Goal: Transaction & Acquisition: Obtain resource

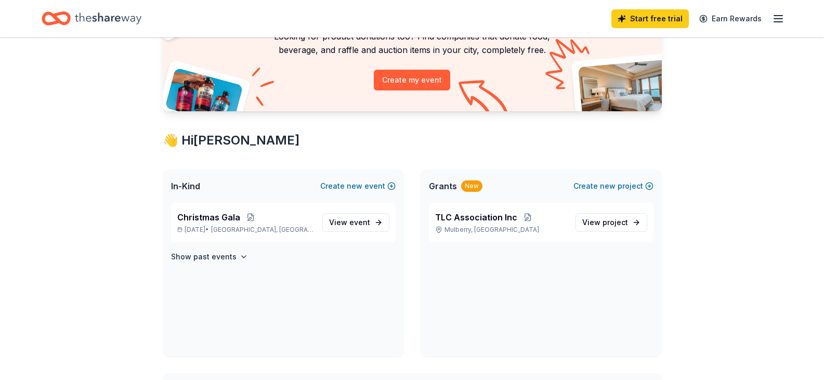
scroll to position [104, 0]
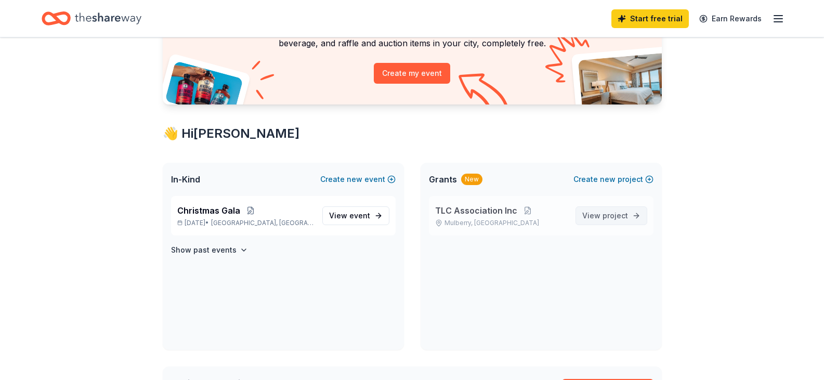
click at [620, 209] on span "View project" at bounding box center [605, 215] width 46 height 12
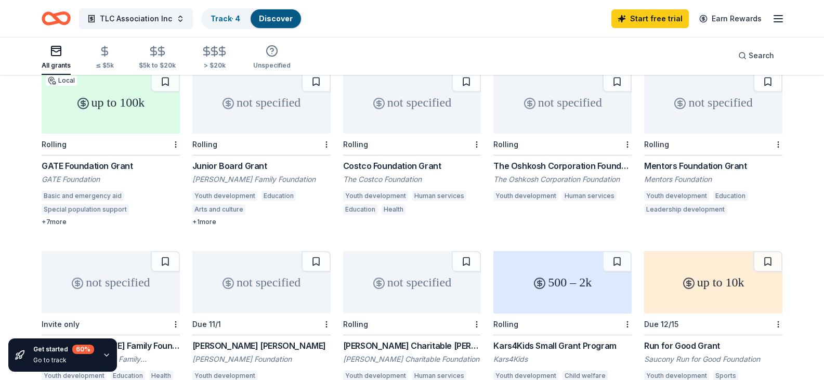
scroll to position [156, 0]
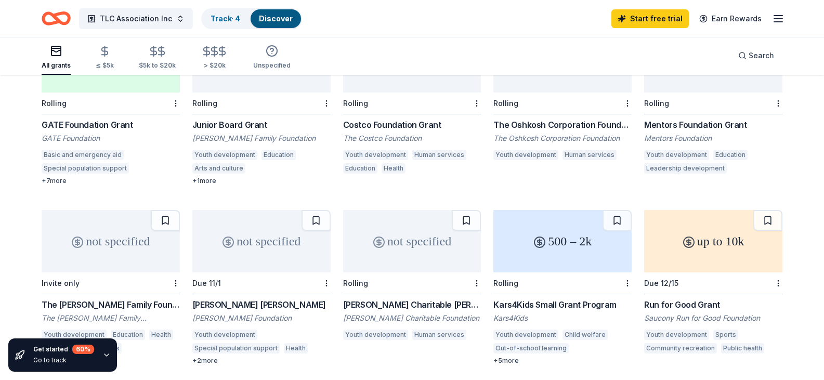
click at [200, 177] on div "+ 1 more" at bounding box center [261, 181] width 138 height 8
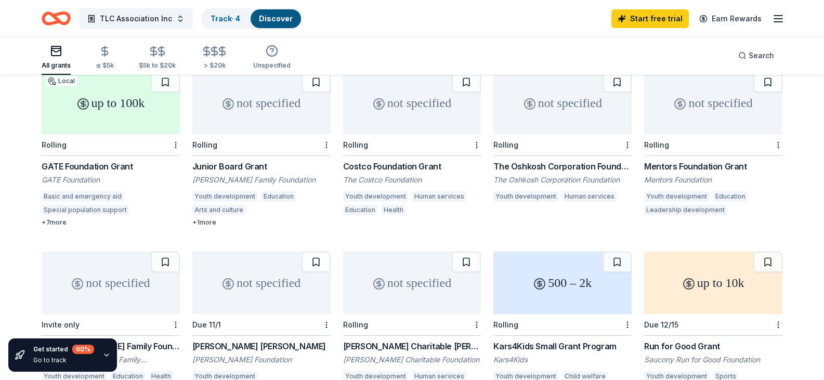
scroll to position [52, 0]
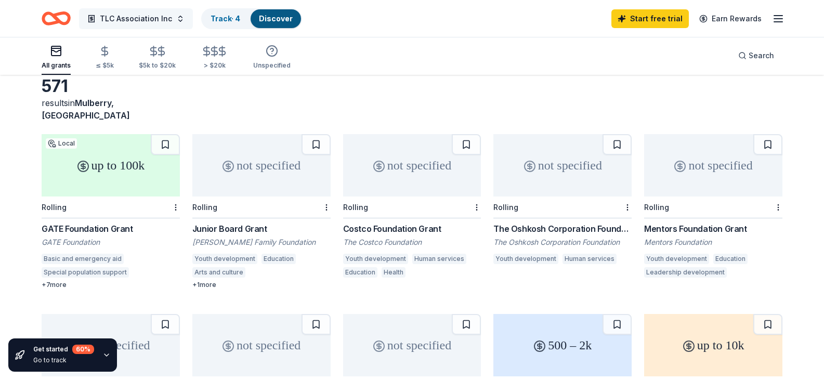
click at [125, 20] on span "TLC Association Inc" at bounding box center [136, 18] width 72 height 12
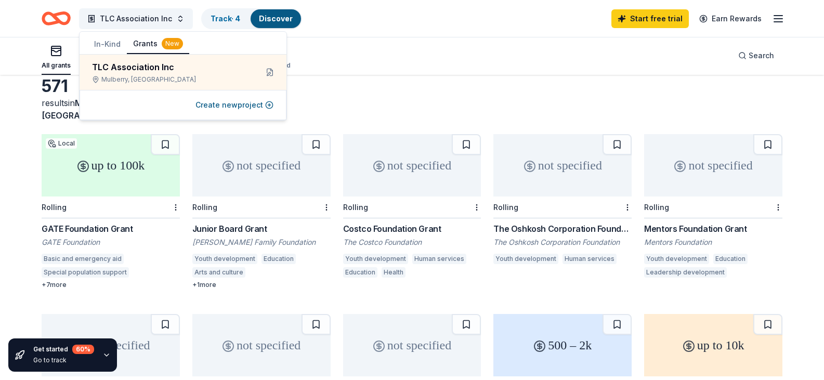
click at [442, 63] on div "All grants ≤ $5k $5k to $20k > $20k Unspecified Search" at bounding box center [412, 55] width 740 height 38
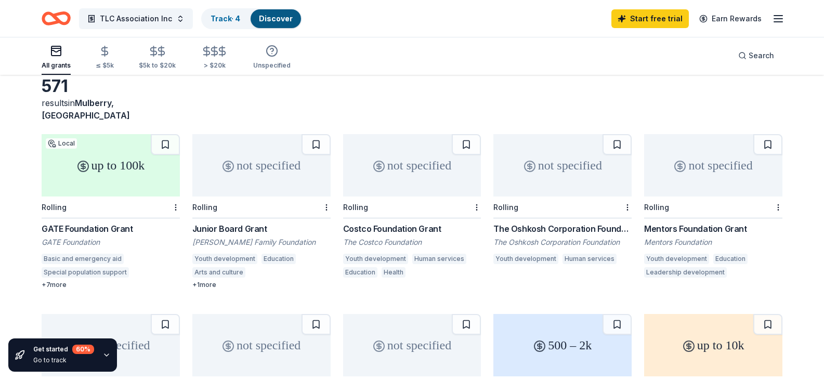
click at [772, 14] on icon "button" at bounding box center [778, 18] width 12 height 12
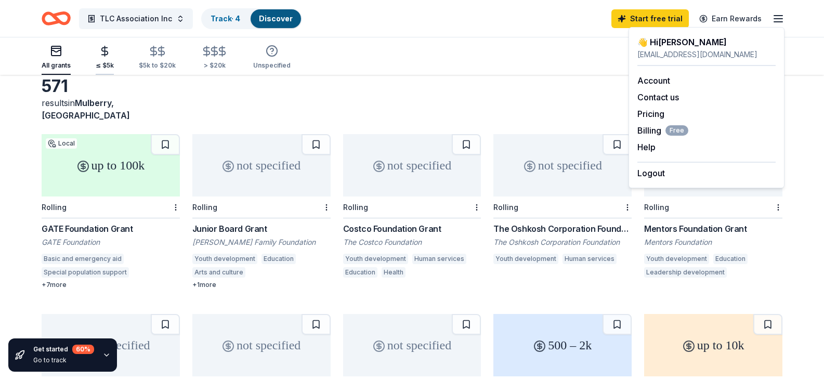
click at [102, 50] on icon "button" at bounding box center [105, 51] width 12 height 12
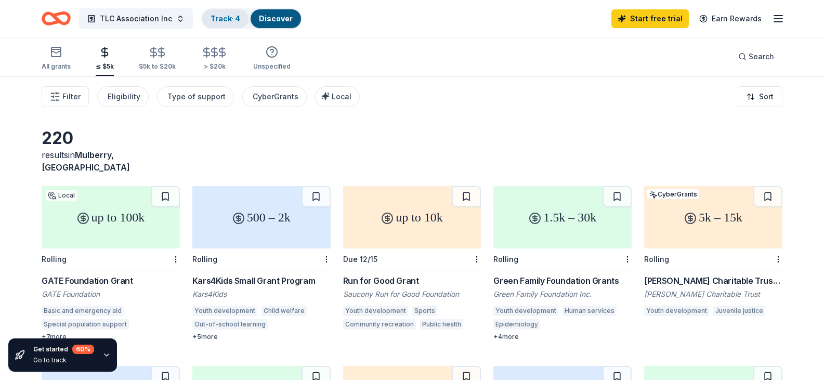
click at [228, 16] on link "Track · 4" at bounding box center [225, 18] width 30 height 9
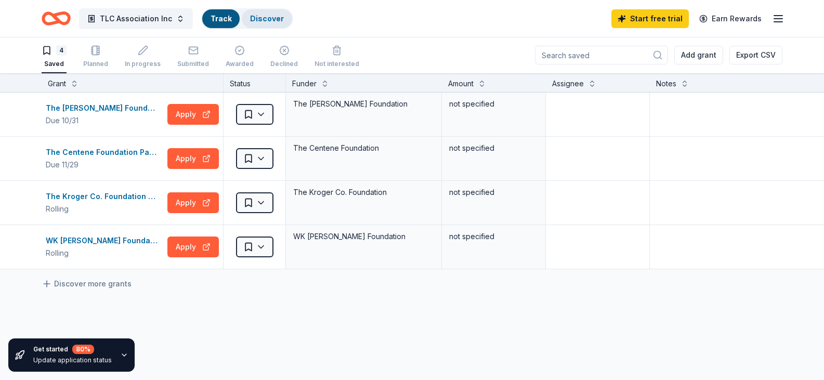
click at [272, 22] on link "Discover" at bounding box center [267, 18] width 34 height 9
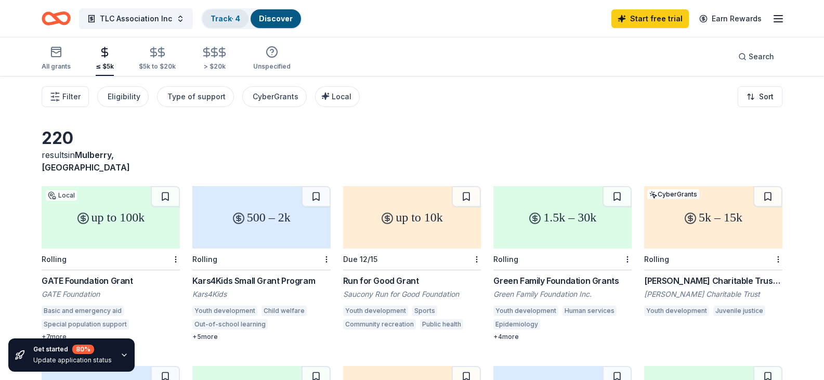
click at [220, 24] on div "Track · 4" at bounding box center [225, 18] width 46 height 19
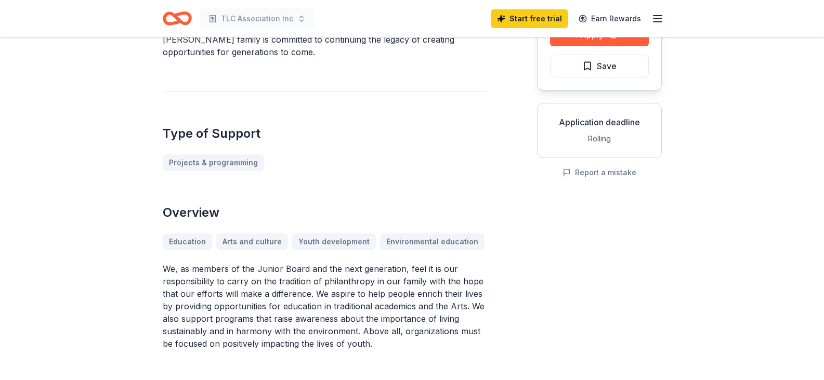
scroll to position [156, 0]
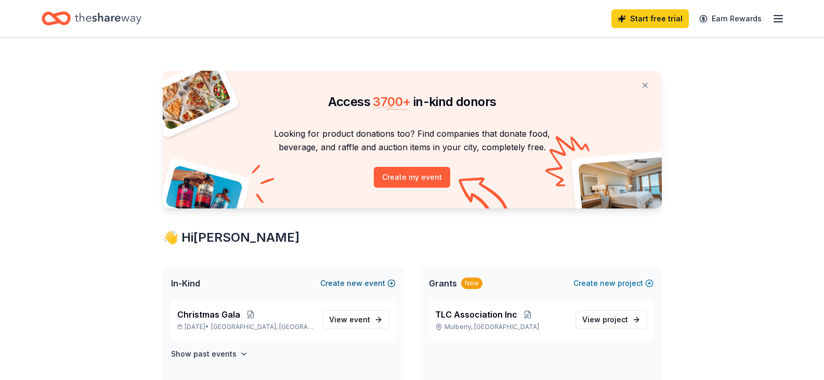
scroll to position [104, 0]
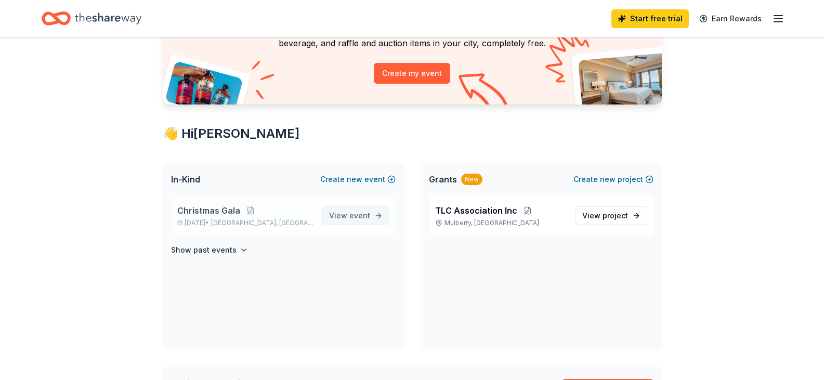
click at [362, 215] on span "event" at bounding box center [359, 215] width 21 height 9
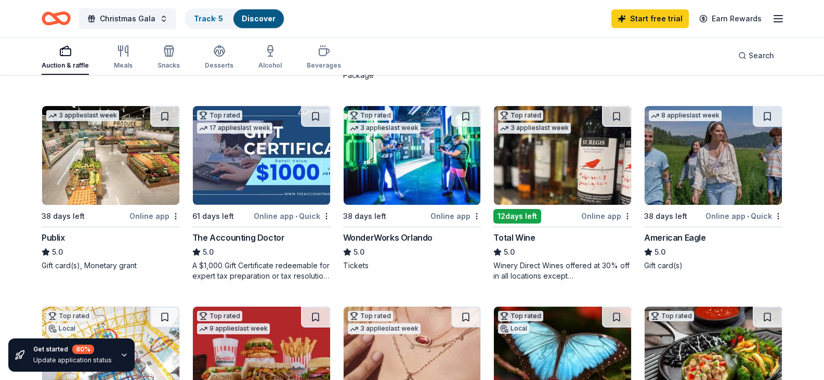
scroll to position [520, 0]
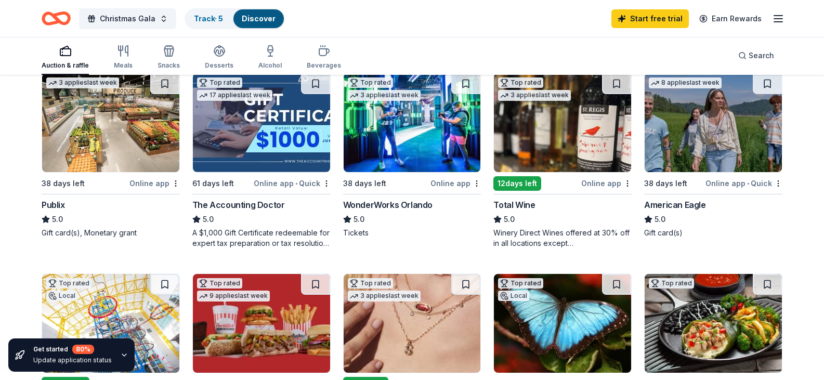
click at [396, 172] on img at bounding box center [411, 122] width 137 height 99
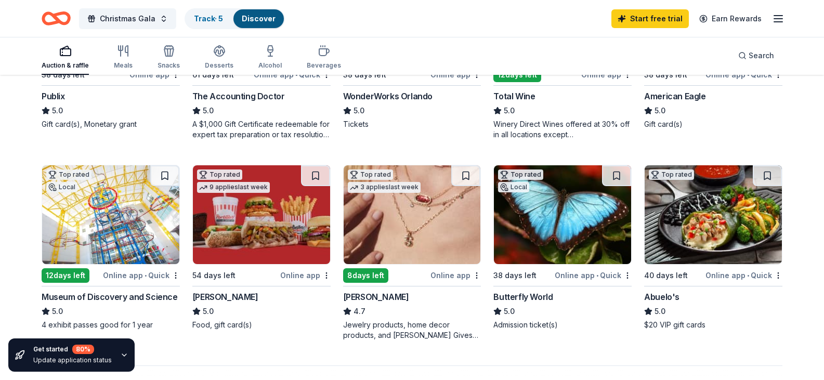
scroll to position [572, 0]
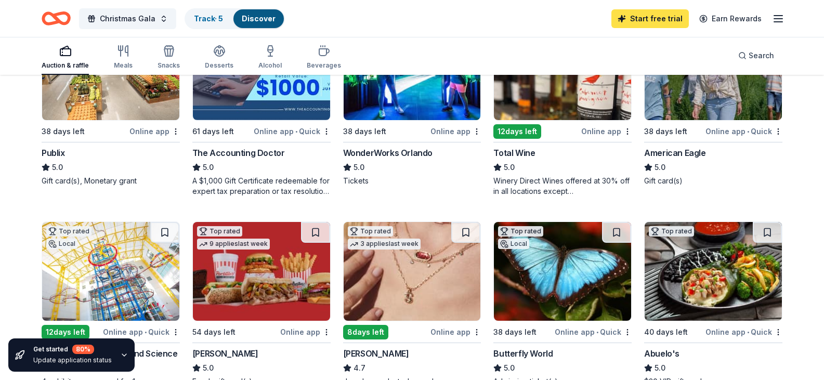
click at [650, 19] on link "Start free trial" at bounding box center [649, 18] width 77 height 19
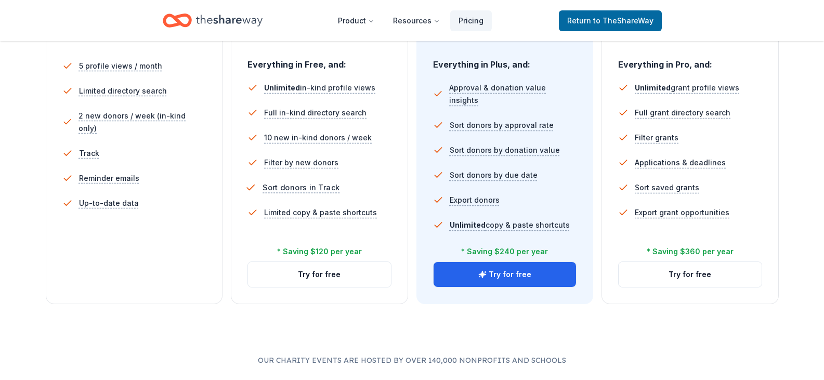
scroll to position [312, 0]
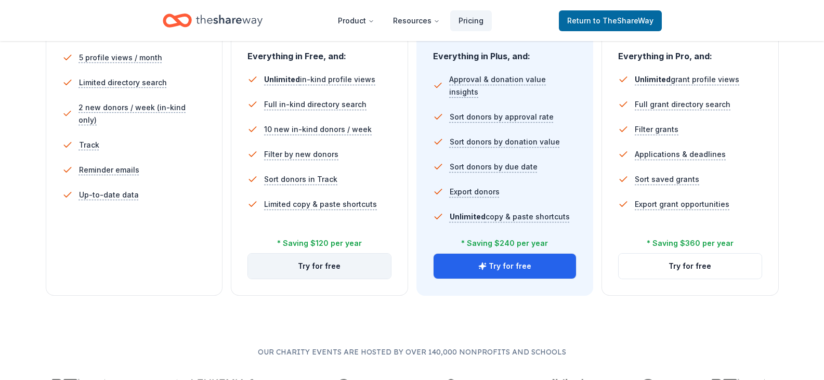
click at [318, 267] on button "Try for free" at bounding box center [319, 266] width 143 height 25
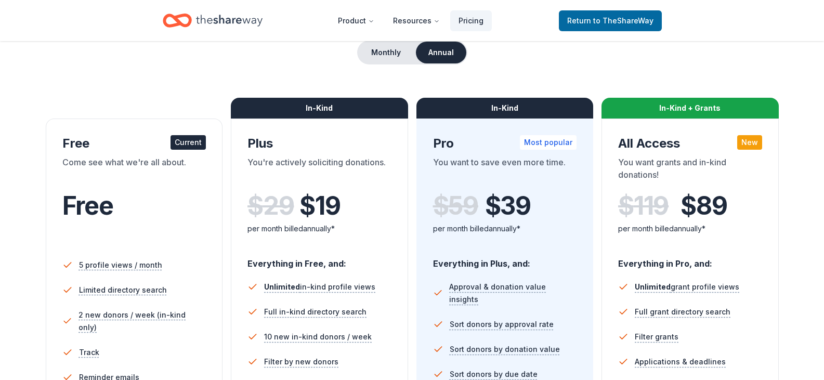
scroll to position [104, 0]
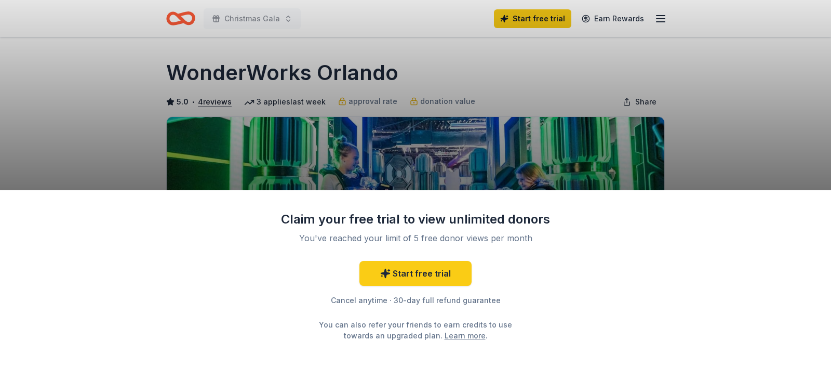
click at [555, 145] on div "Claim your free trial to view unlimited donors You've reached your limit of 5 f…" at bounding box center [415, 190] width 831 height 380
click at [729, 131] on div "Claim your free trial to view unlimited donors You've reached your limit of 5 f…" at bounding box center [415, 190] width 831 height 380
click at [792, 135] on div "Claim your free trial to view unlimited donors You've reached your limit of 5 f…" at bounding box center [415, 190] width 831 height 380
click at [794, 111] on div "Claim your free trial to view unlimited donors You've reached your limit of 5 f…" at bounding box center [415, 190] width 831 height 380
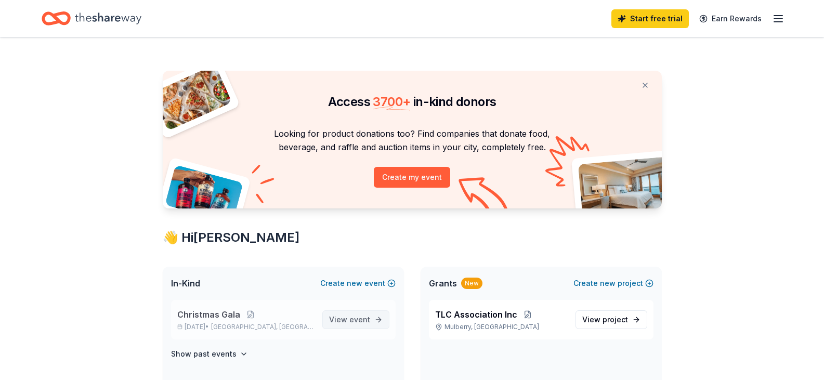
click at [360, 320] on span "event" at bounding box center [359, 319] width 21 height 9
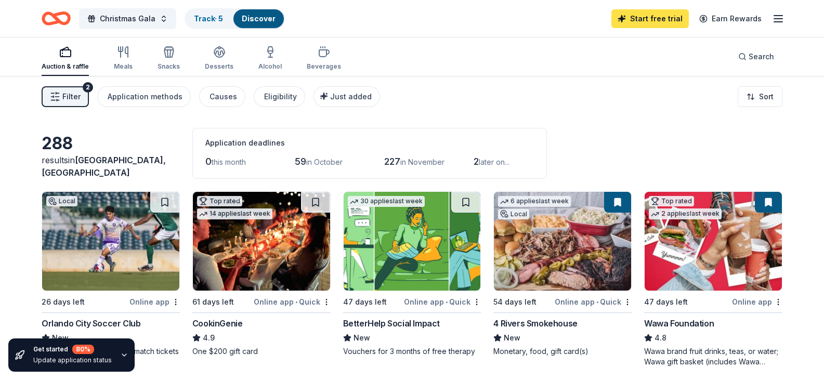
click at [654, 20] on link "Start free trial" at bounding box center [649, 18] width 77 height 19
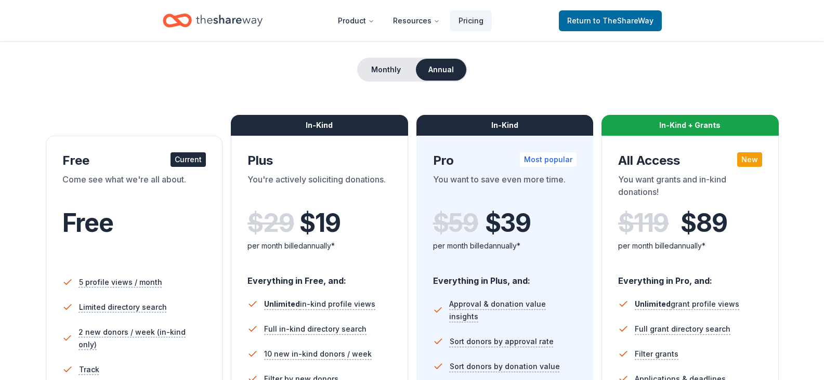
scroll to position [104, 0]
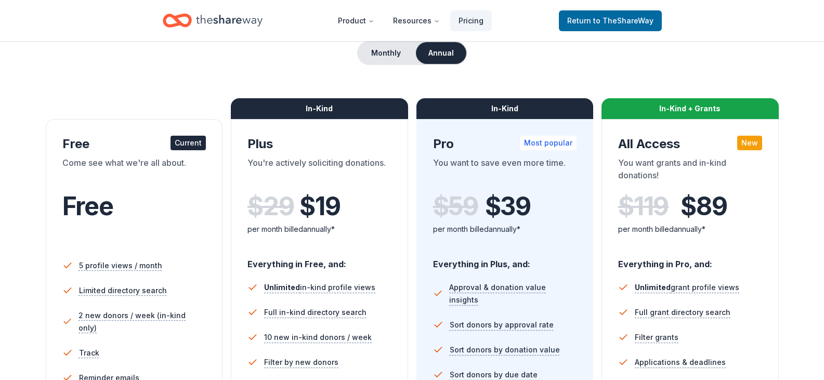
click at [321, 108] on div "In-Kind" at bounding box center [319, 108] width 177 height 21
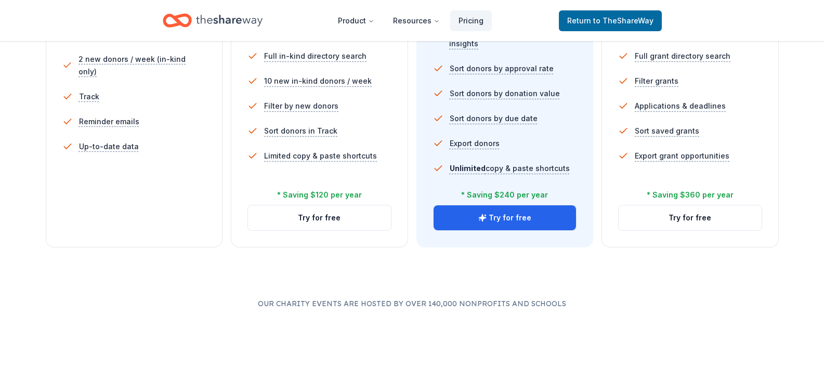
scroll to position [364, 0]
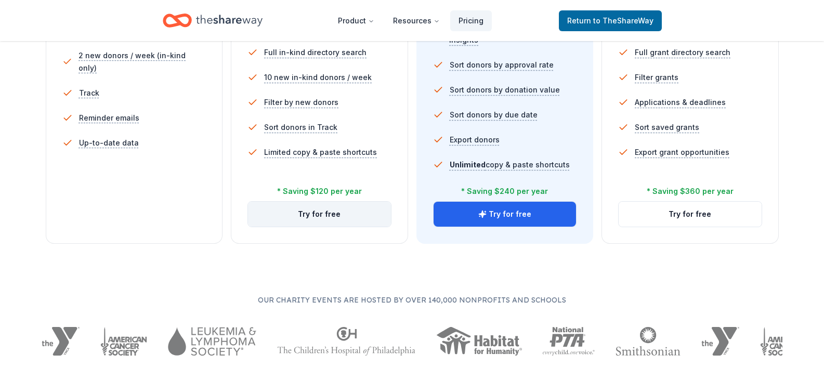
click at [312, 208] on button "Try for free" at bounding box center [319, 214] width 143 height 25
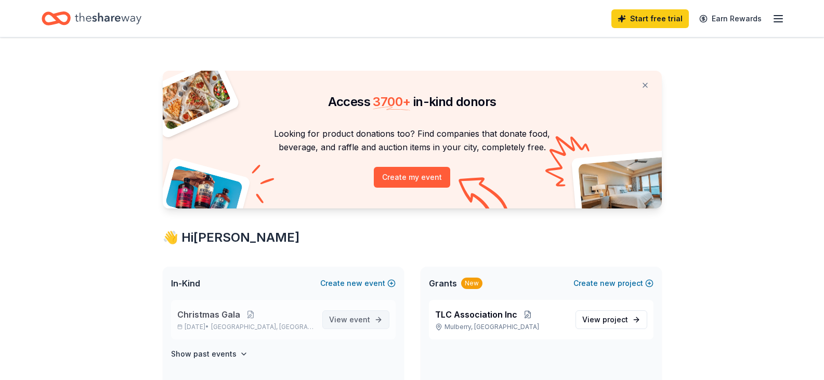
click at [357, 322] on span "event" at bounding box center [359, 319] width 21 height 9
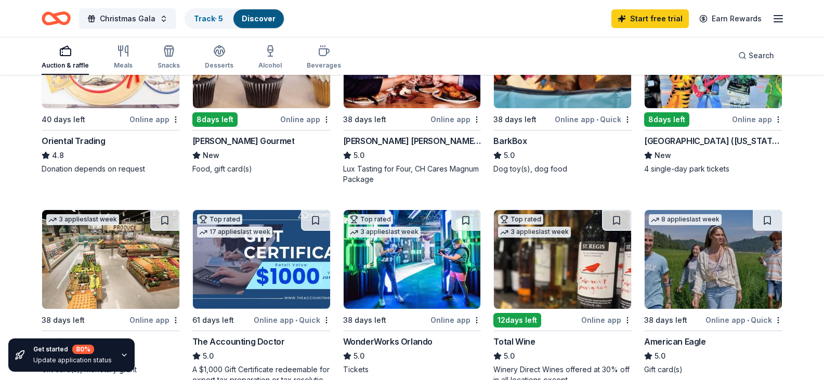
scroll to position [416, 0]
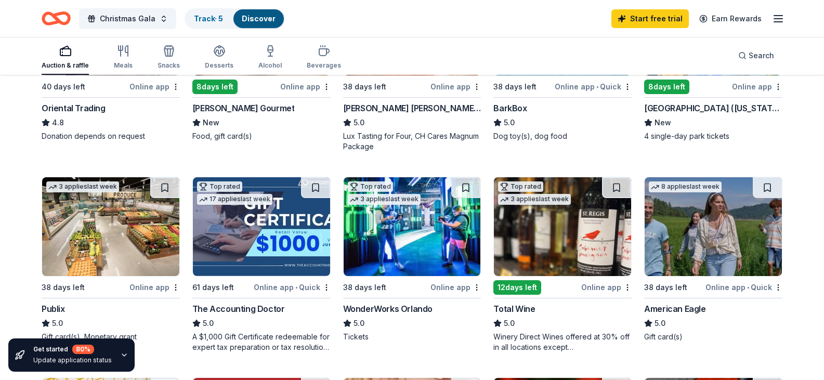
click at [393, 276] on img at bounding box center [411, 226] width 137 height 99
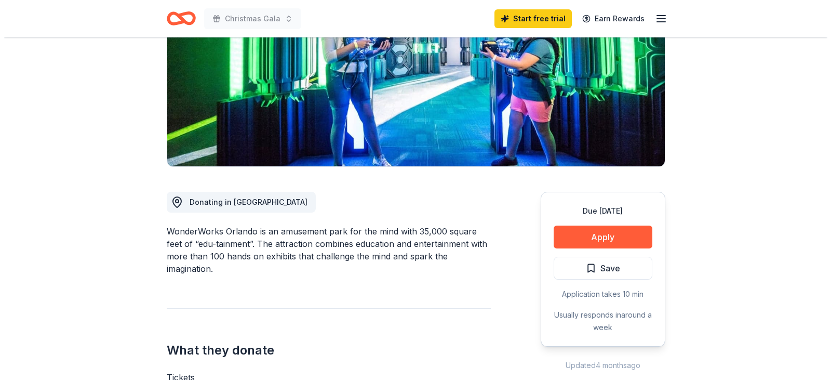
scroll to position [156, 0]
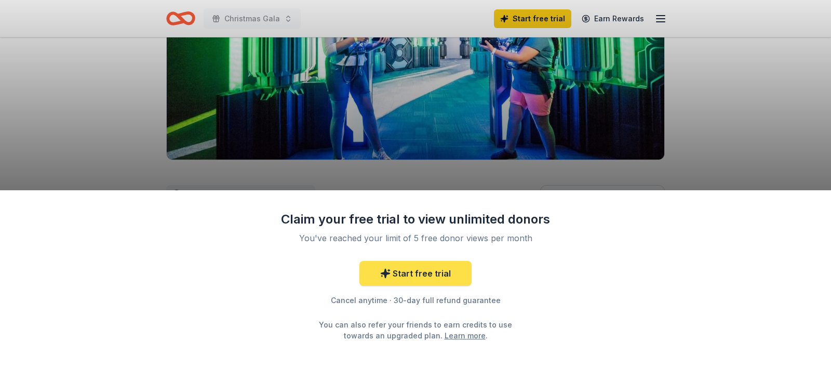
click at [438, 270] on link "Start free trial" at bounding box center [416, 273] width 112 height 25
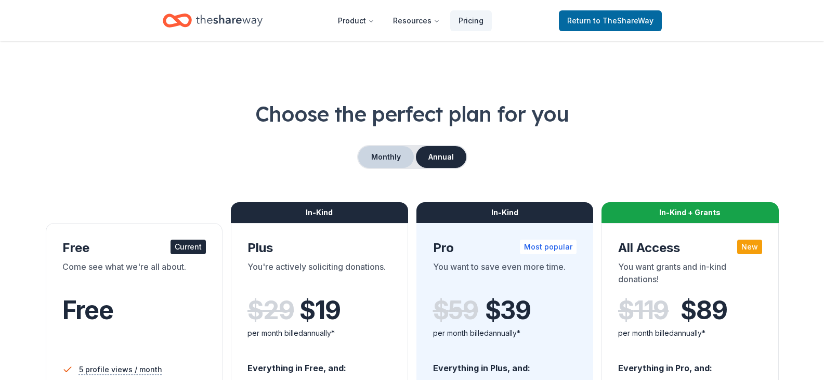
click at [378, 159] on button "Monthly" at bounding box center [386, 157] width 56 height 22
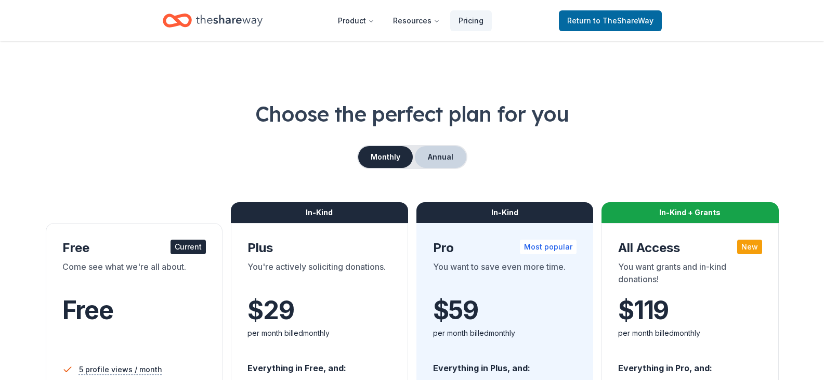
click at [439, 160] on button "Annual" at bounding box center [440, 157] width 51 height 22
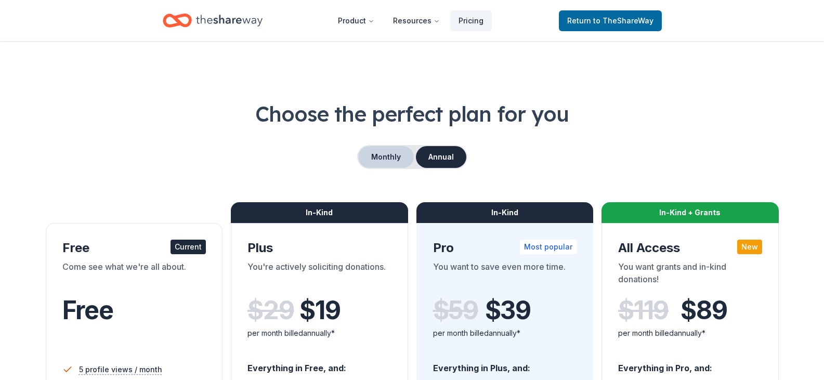
click at [390, 153] on button "Monthly" at bounding box center [386, 157] width 56 height 22
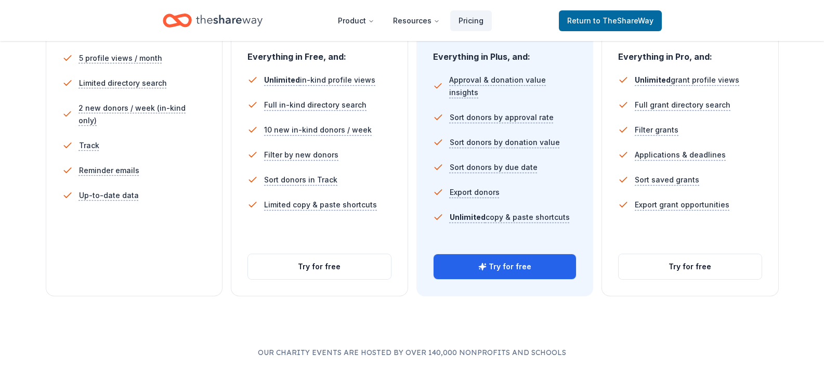
scroll to position [312, 0]
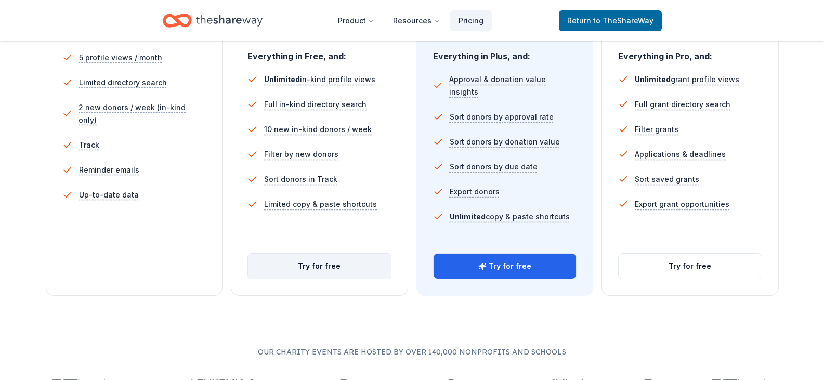
click at [318, 261] on button "Try for free" at bounding box center [319, 266] width 143 height 25
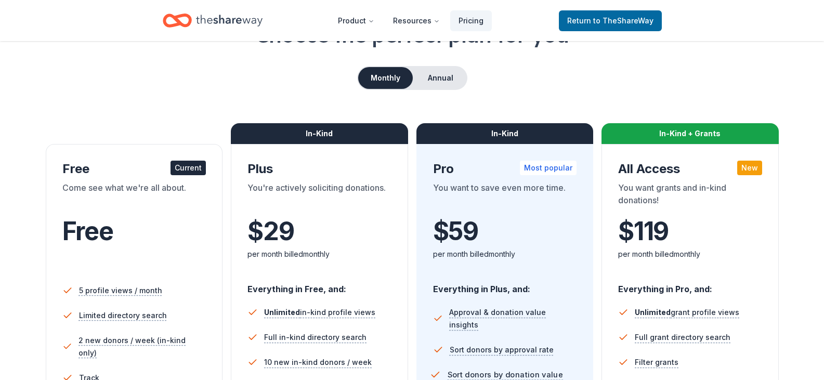
scroll to position [52, 0]
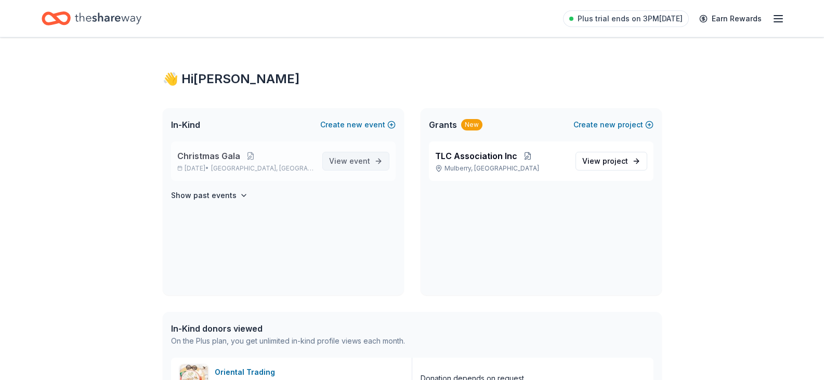
click at [353, 162] on span "event" at bounding box center [359, 160] width 21 height 9
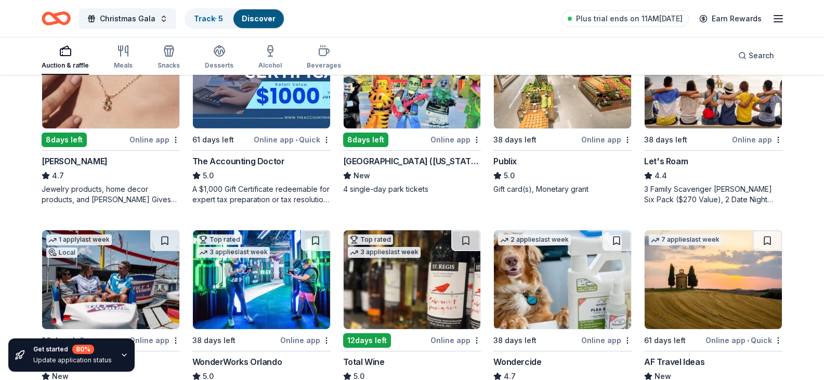
scroll to position [572, 0]
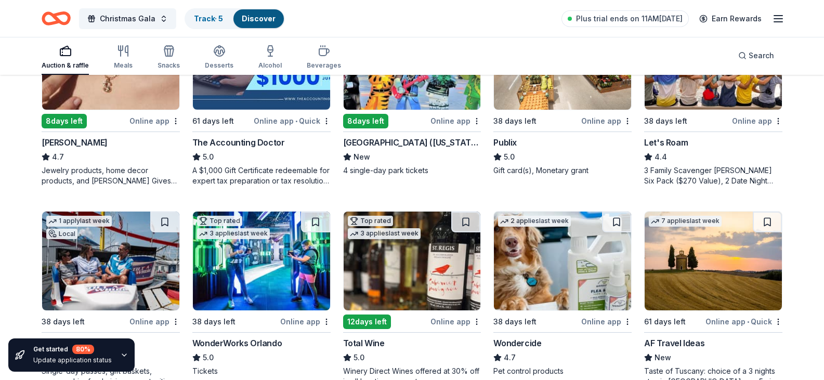
click at [248, 239] on div "3 applies last week" at bounding box center [233, 233] width 73 height 11
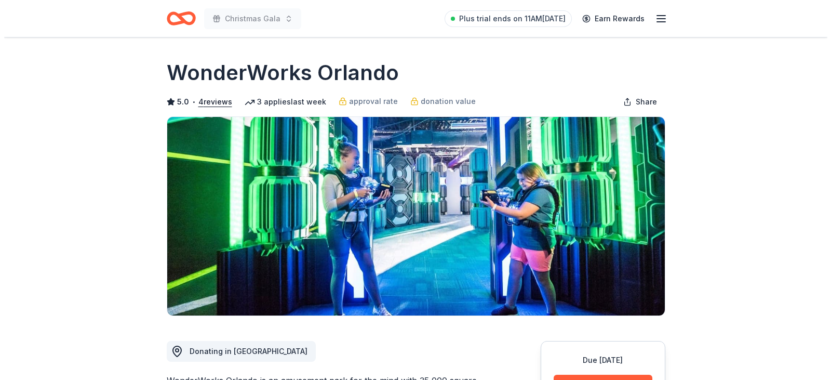
scroll to position [156, 0]
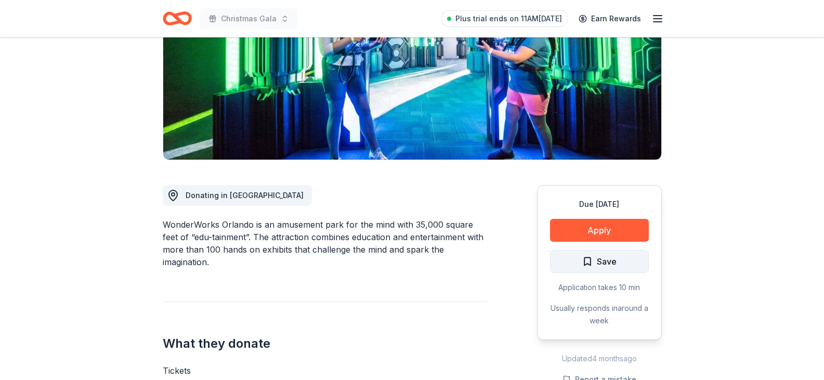
click at [588, 259] on span "Save" at bounding box center [599, 262] width 34 height 14
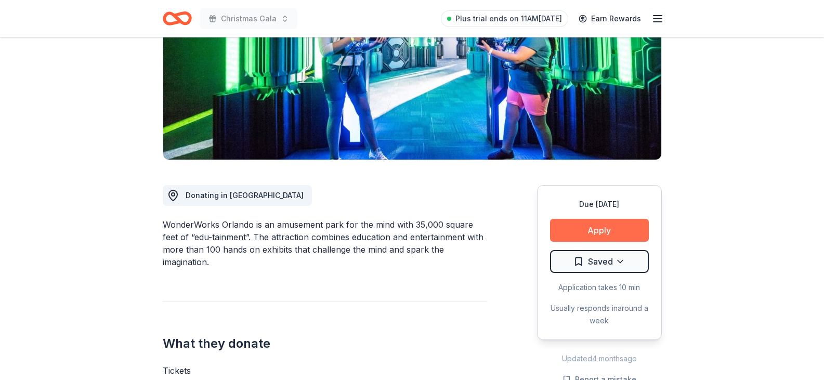
click at [610, 229] on button "Apply" at bounding box center [599, 230] width 99 height 23
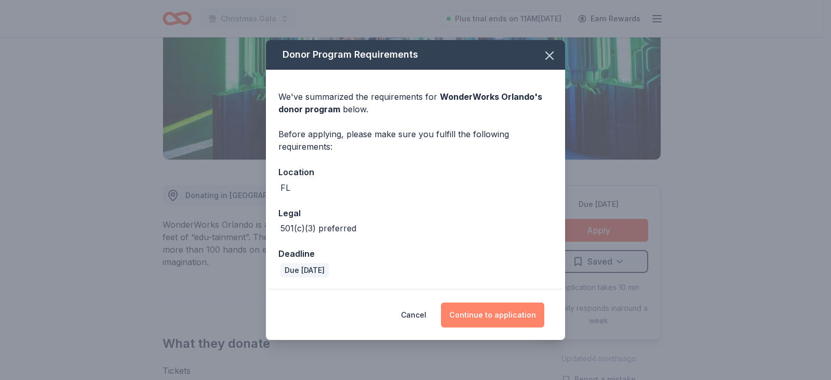
click at [494, 316] on button "Continue to application" at bounding box center [492, 314] width 103 height 25
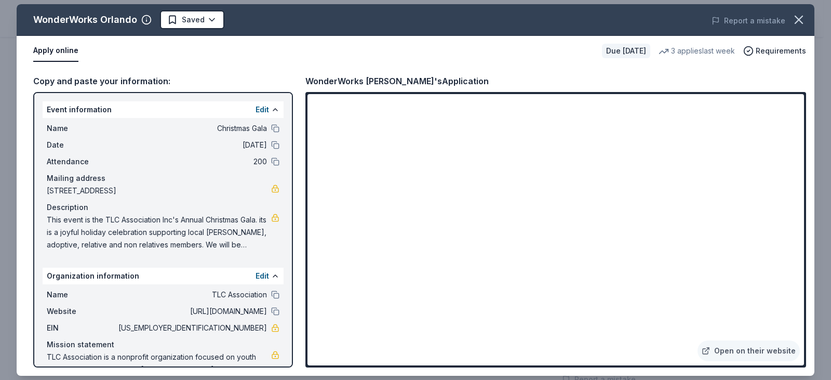
click at [229, 236] on span "This event is the TLC Association Inc's Annual Christmas Gala. its is a joyful …" at bounding box center [159, 232] width 224 height 37
